Goal: Task Accomplishment & Management: Complete application form

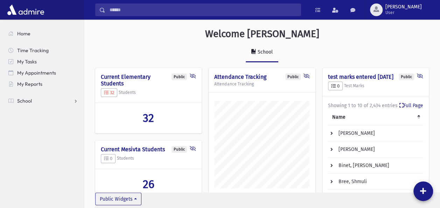
scroll to position [334, 356]
click at [74, 101] on link "School" at bounding box center [43, 100] width 81 height 11
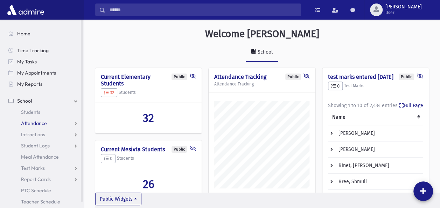
click at [48, 124] on link "Attendance" at bounding box center [43, 123] width 81 height 11
click at [40, 131] on link "Entry" at bounding box center [43, 134] width 81 height 11
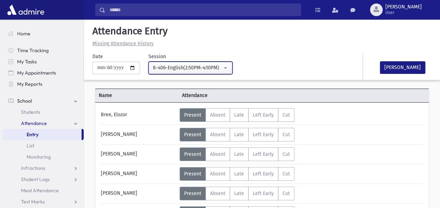
click at [231, 66] on button "8-406-English(2:50PM-4:10PM)" at bounding box center [191, 68] width 84 height 13
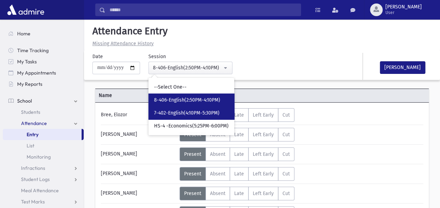
click at [179, 108] on link "7-402-English(4:10PM-5:30PM)" at bounding box center [192, 113] width 86 height 13
select select "****"
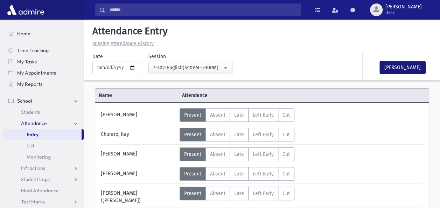
click at [397, 67] on button "Mark Done" at bounding box center [403, 67] width 46 height 13
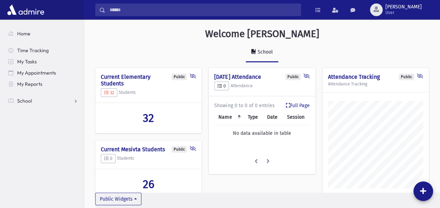
scroll to position [334, 356]
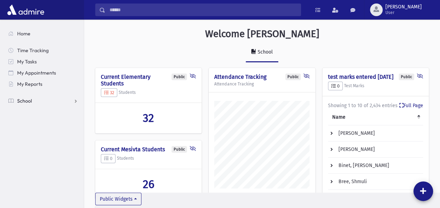
click at [23, 98] on span "School" at bounding box center [24, 101] width 15 height 6
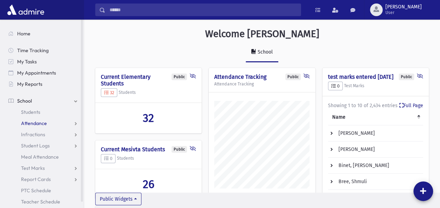
click at [37, 124] on span "Attendance" at bounding box center [34, 123] width 26 height 6
click at [31, 136] on span "Entry" at bounding box center [33, 134] width 12 height 6
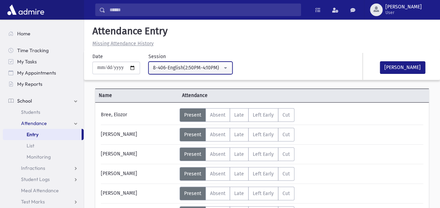
click at [229, 68] on button "8-406-English(2:50PM-4:10PM)" at bounding box center [191, 68] width 84 height 13
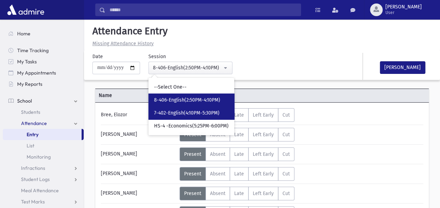
click at [192, 111] on span "7-402-English(4:10PM-5:30PM)" at bounding box center [187, 113] width 66 height 7
select select "****"
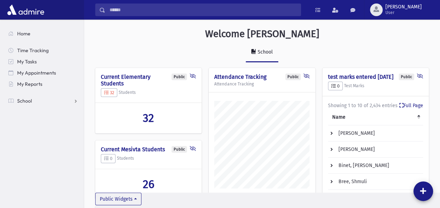
scroll to position [334, 356]
click at [23, 97] on link "School" at bounding box center [43, 100] width 81 height 11
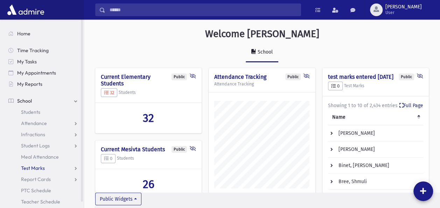
click at [32, 165] on span "Test Marks" at bounding box center [33, 168] width 24 height 6
click at [33, 175] on link "Entry" at bounding box center [43, 179] width 81 height 11
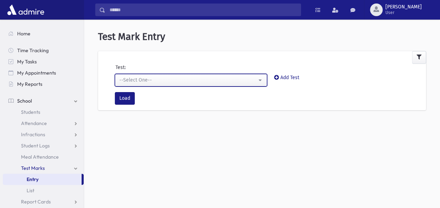
click at [261, 78] on button "--Select One--" at bounding box center [191, 80] width 152 height 13
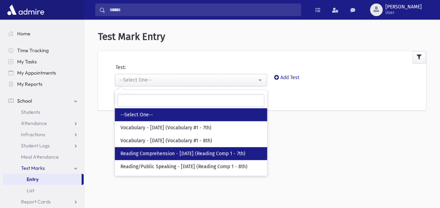
click at [216, 153] on span "Reading Comprehension - [DATE] (Reading Comp 1 - 7th)" at bounding box center [183, 153] width 125 height 7
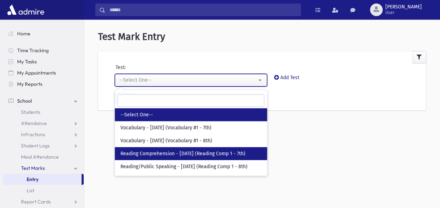
select select "***"
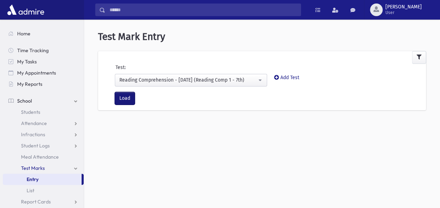
click at [119, 99] on button "Load" at bounding box center [125, 98] width 20 height 13
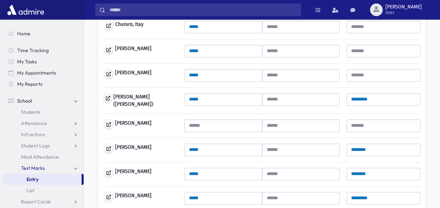
scroll to position [182, 0]
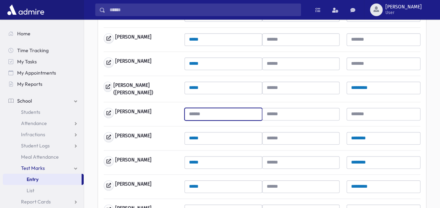
click at [217, 111] on input "text" at bounding box center [223, 114] width 77 height 13
type input "**"
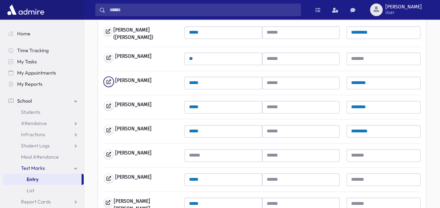
scroll to position [238, 0]
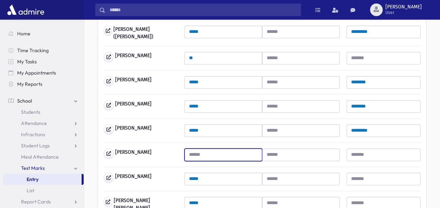
click at [207, 154] on input "text" at bounding box center [223, 155] width 77 height 13
type input "**"
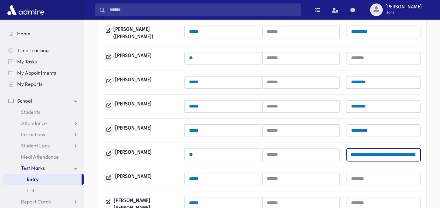
scroll to position [0, 49]
type input "**********"
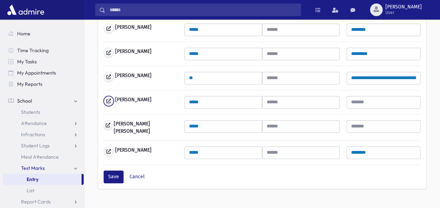
scroll to position [321, 0]
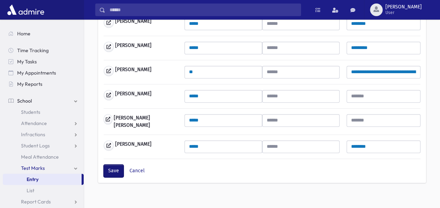
click at [114, 165] on button "Save" at bounding box center [114, 171] width 20 height 13
